Goal: Information Seeking & Learning: Learn about a topic

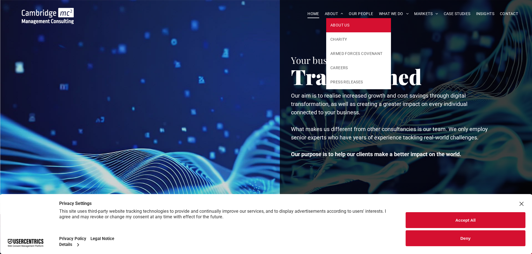
click at [341, 29] on link "ABOUT US" at bounding box center [358, 25] width 65 height 14
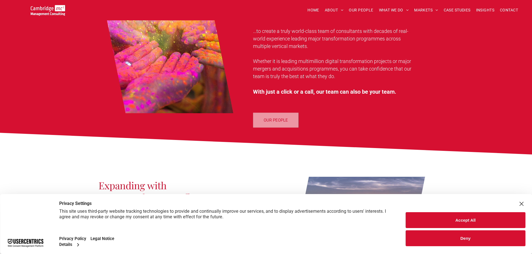
scroll to position [558, 0]
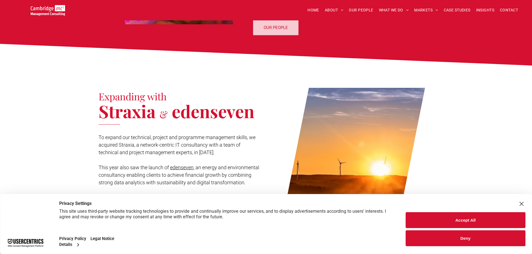
click at [469, 218] on button "Accept All" at bounding box center [466, 221] width 120 height 16
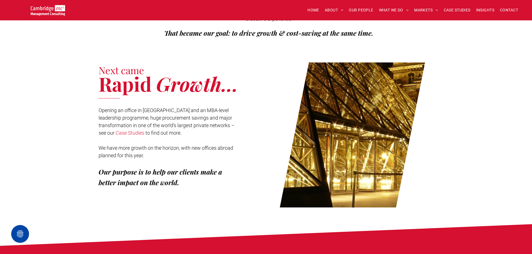
scroll to position [0, 0]
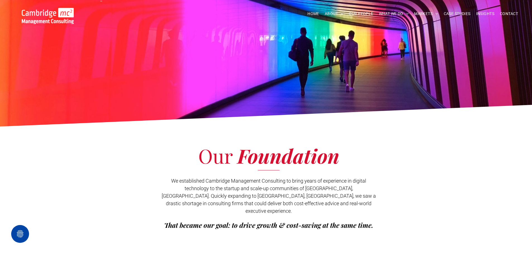
drag, startPoint x: 257, startPoint y: 146, endPoint x: 264, endPoint y: 59, distance: 86.6
